Goal: Task Accomplishment & Management: Manage account settings

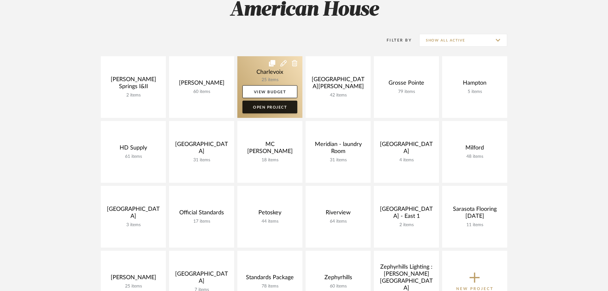
scroll to position [128, 0]
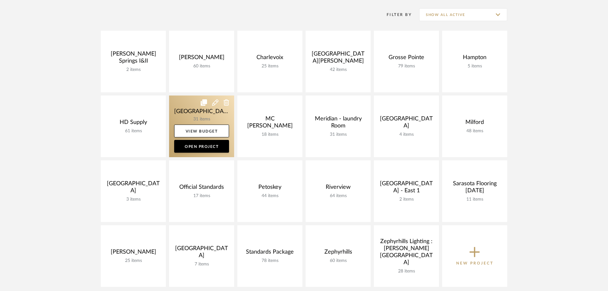
click at [192, 105] on link at bounding box center [201, 126] width 65 height 62
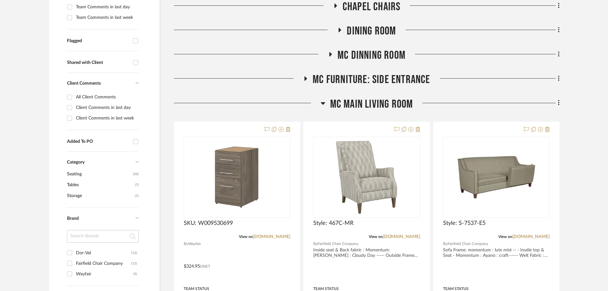
scroll to position [223, 0]
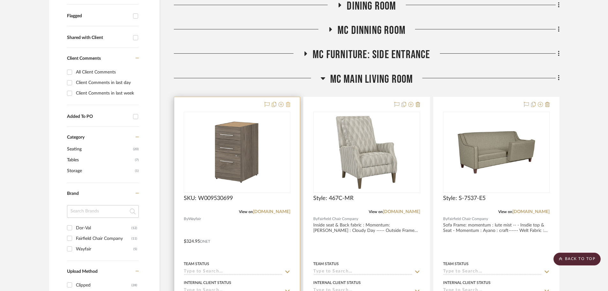
click at [288, 104] on icon at bounding box center [288, 104] width 4 height 5
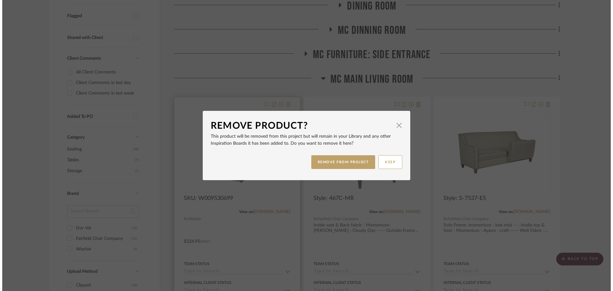
scroll to position [0, 0]
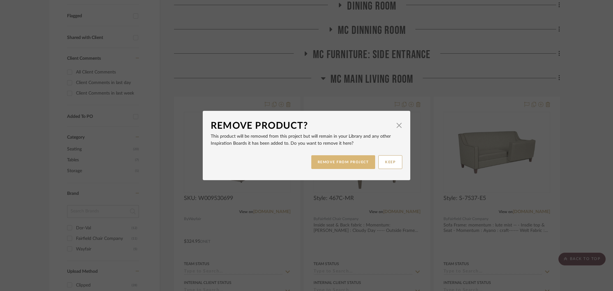
click at [347, 167] on button "REMOVE FROM PROJECT" at bounding box center [343, 162] width 64 height 14
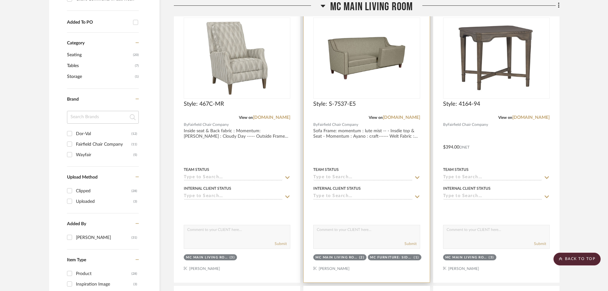
scroll to position [255, 0]
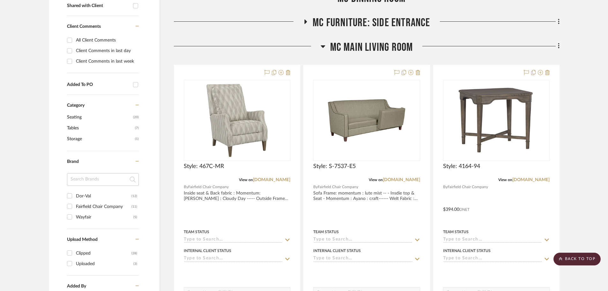
click at [322, 47] on icon at bounding box center [323, 46] width 5 height 8
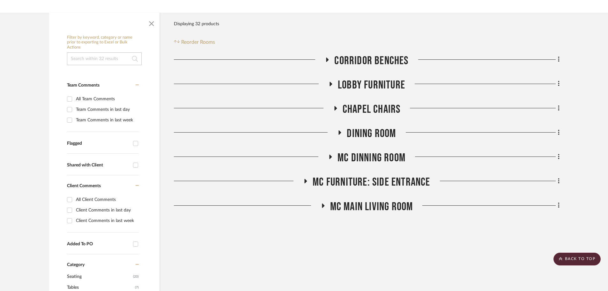
scroll to position [96, 0]
click at [328, 82] on icon at bounding box center [331, 84] width 8 height 5
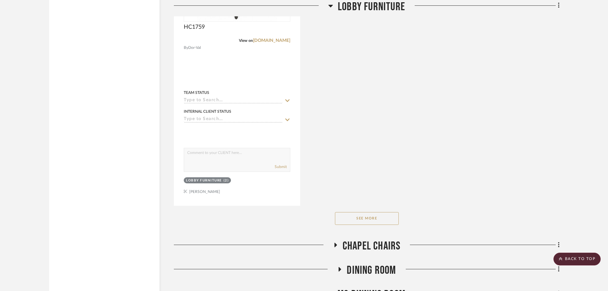
scroll to position [830, 0]
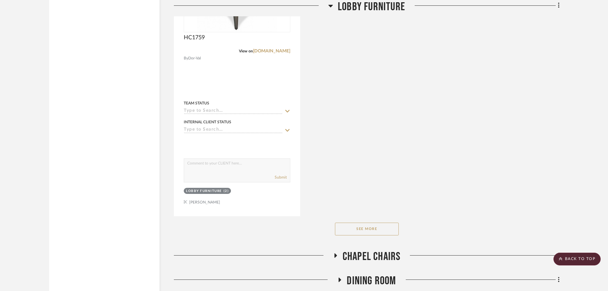
click at [363, 233] on button "See More" at bounding box center [367, 228] width 64 height 13
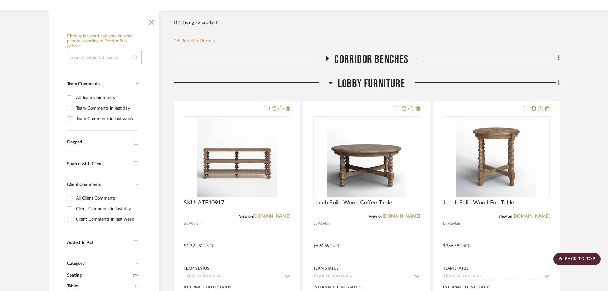
scroll to position [96, 0]
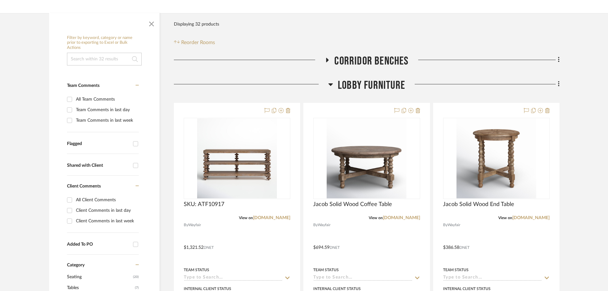
click at [330, 86] on icon at bounding box center [330, 84] width 5 height 8
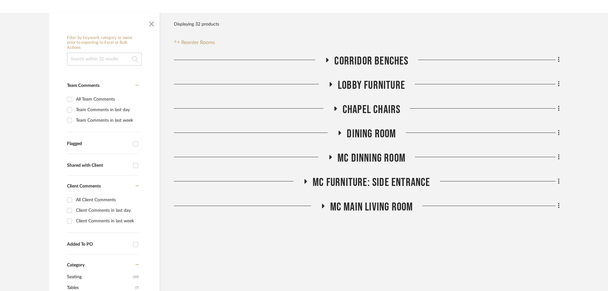
click at [323, 58] on div at bounding box center [249, 62] width 151 height 16
click at [322, 207] on icon at bounding box center [323, 206] width 3 height 4
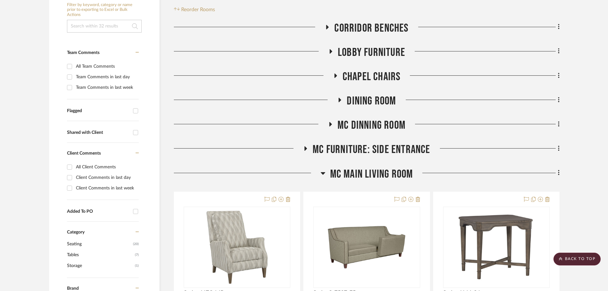
scroll to position [128, 0]
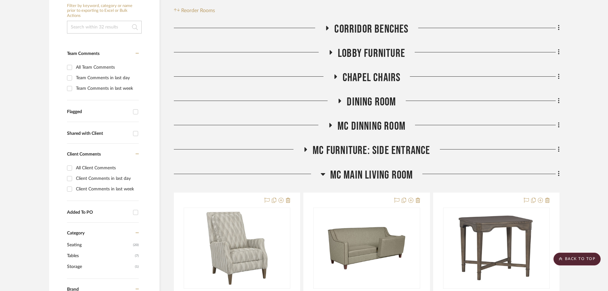
click at [308, 148] on icon at bounding box center [306, 149] width 8 height 5
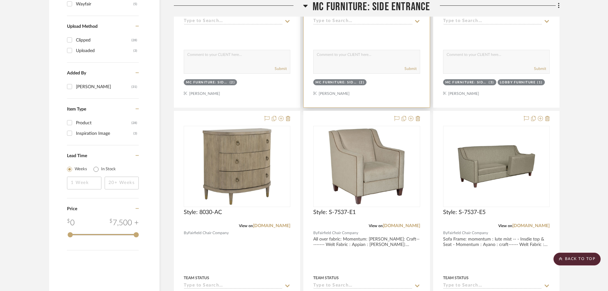
scroll to position [479, 0]
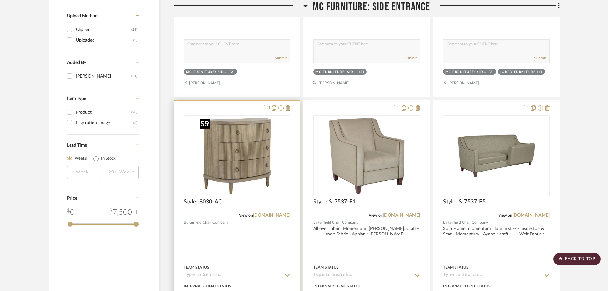
click at [0, 0] on img at bounding box center [0, 0] width 0 height 0
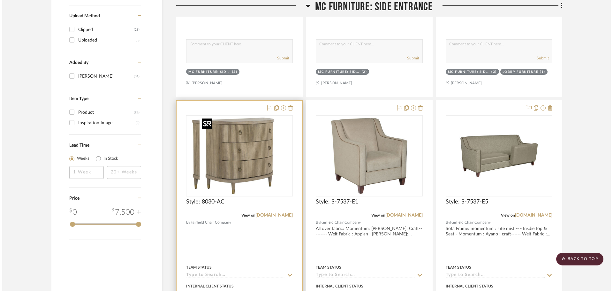
scroll to position [0, 0]
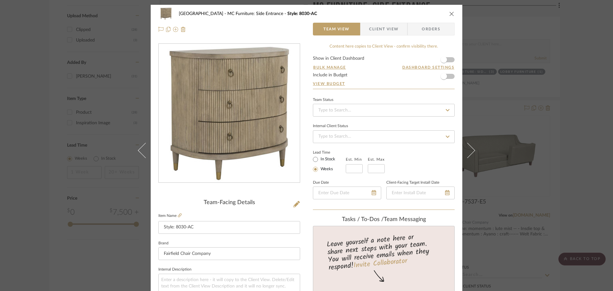
click at [180, 213] on fieldset "Item Name Style: 8030-AC" at bounding box center [229, 222] width 142 height 22
click at [178, 216] on icon at bounding box center [180, 215] width 4 height 4
